Goal: Task Accomplishment & Management: Manage account settings

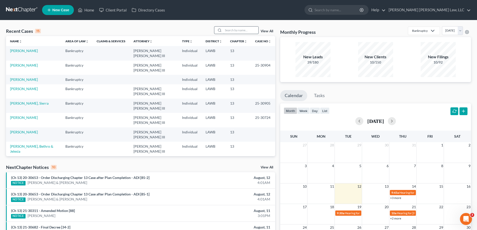
click at [239, 32] on input "search" at bounding box center [240, 30] width 35 height 7
type input "22-30741"
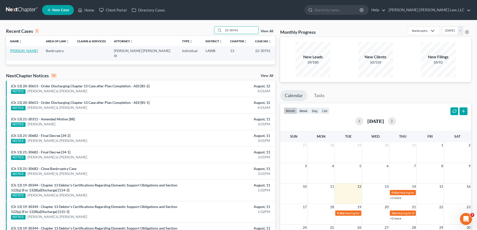
click at [22, 52] on link "[PERSON_NAME]" at bounding box center [24, 51] width 28 height 4
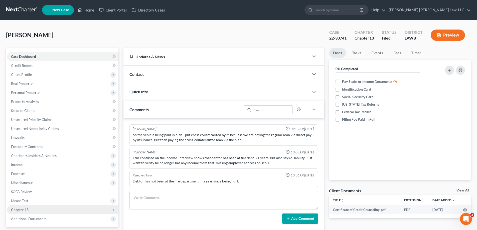
scroll to position [53, 0]
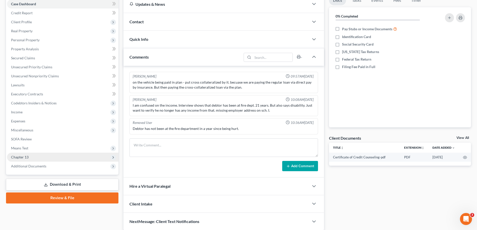
click at [38, 155] on span "Chapter 13" at bounding box center [62, 157] width 111 height 9
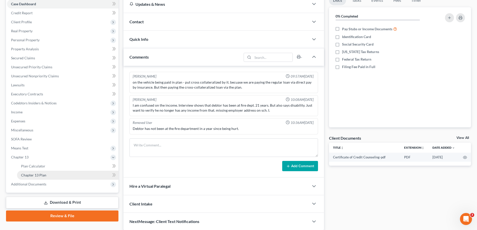
click at [50, 179] on link "Chapter 13 Plan" at bounding box center [67, 175] width 101 height 9
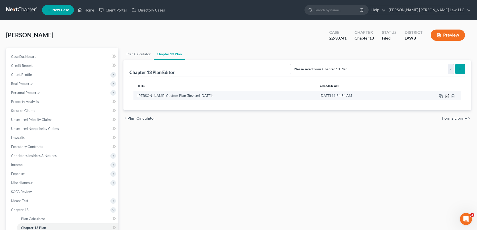
click at [449, 96] on icon "button" at bounding box center [447, 96] width 4 height 4
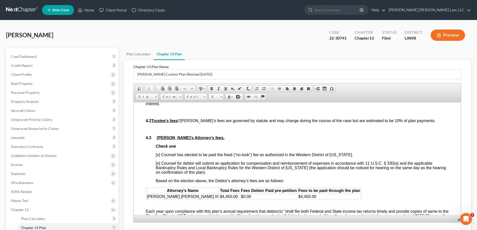
scroll to position [1052, 0]
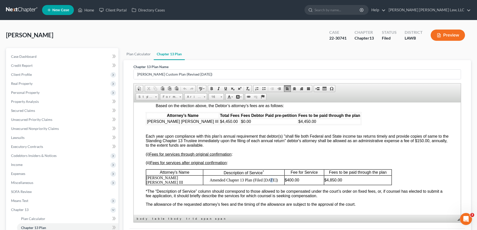
drag, startPoint x: 268, startPoint y: 186, endPoint x: 267, endPoint y: 189, distance: 3.2
click at [267, 185] on table "Attorney's Name Description of Service * Fee for Service Fees to be paid throug…" at bounding box center [269, 177] width 246 height 16
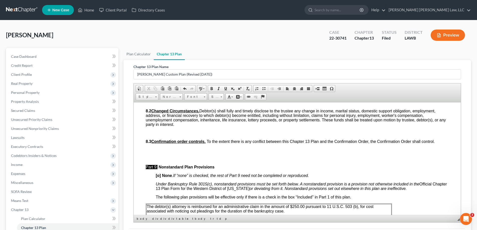
scroll to position [1678, 0]
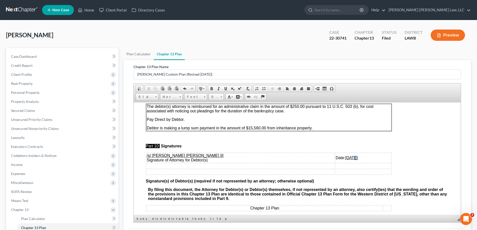
click at [335, 163] on td "Date: [DATE]" at bounding box center [363, 158] width 56 height 10
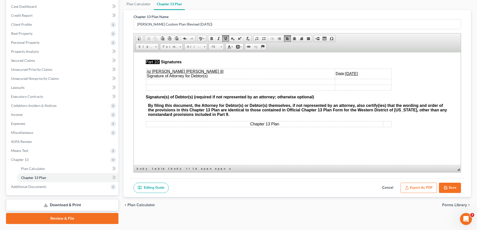
click at [459, 186] on button "Save" at bounding box center [450, 188] width 22 height 11
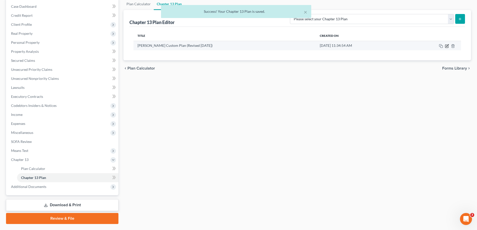
click at [446, 46] on icon "button" at bounding box center [447, 46] width 4 height 4
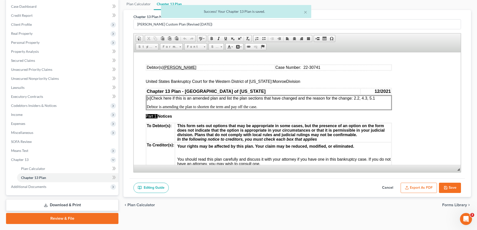
scroll to position [0, 0]
click at [417, 184] on button "Export as PDF" at bounding box center [419, 188] width 36 height 11
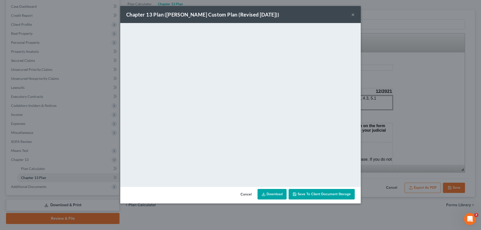
click at [349, 15] on div "Chapter 13 Plan ([PERSON_NAME] Custom Plan (Revised [DATE])) ×" at bounding box center [240, 14] width 240 height 17
click at [352, 15] on button "×" at bounding box center [353, 15] width 4 height 6
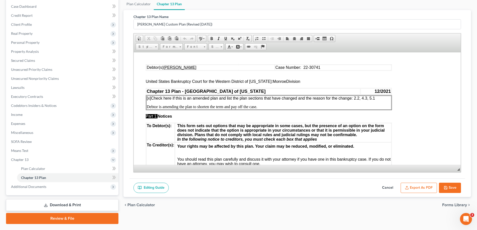
drag, startPoint x: 456, startPoint y: 186, endPoint x: 425, endPoint y: 187, distance: 31.8
click at [456, 186] on button "Save" at bounding box center [450, 188] width 22 height 11
